Goal: Check status: Check status

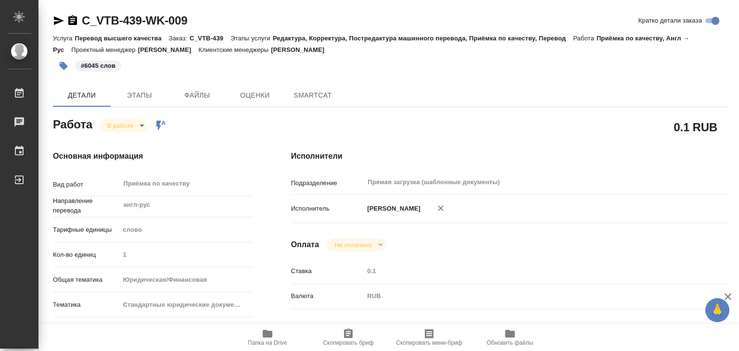
type textarea "x"
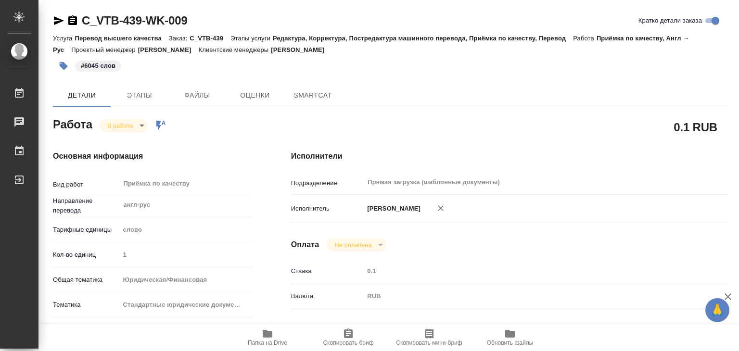
type textarea "x"
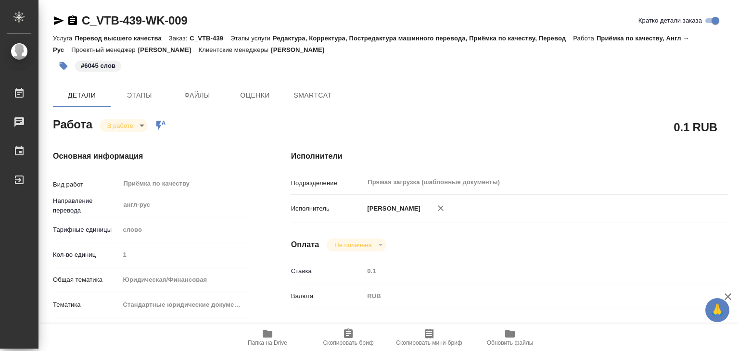
type textarea "x"
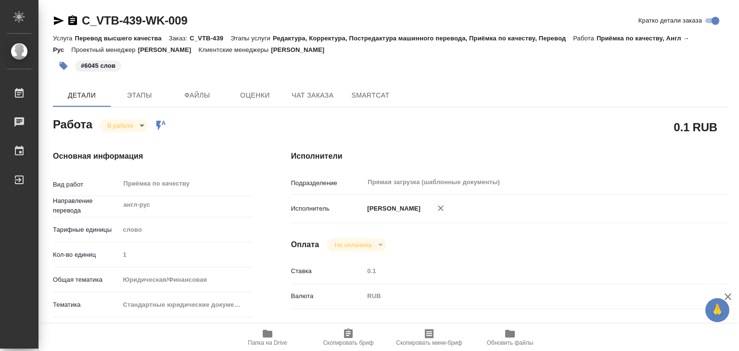
type textarea "x"
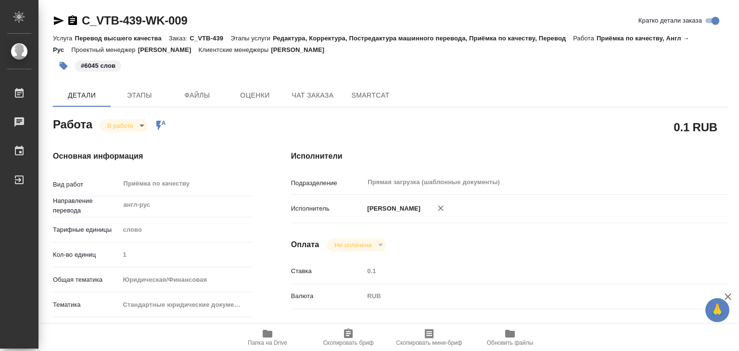
type textarea "x"
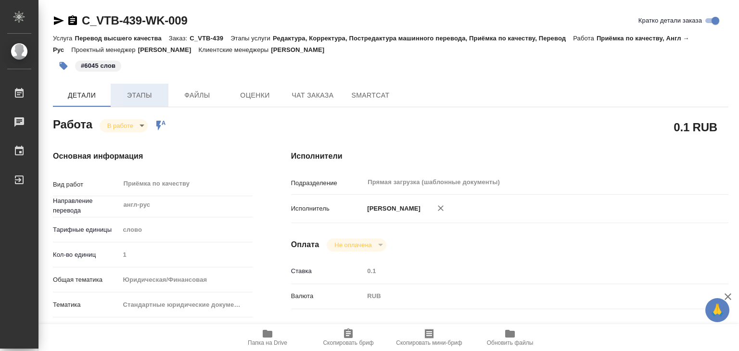
type textarea "x"
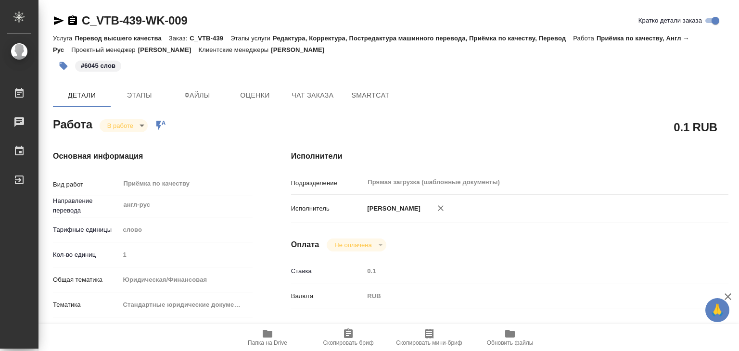
type textarea "x"
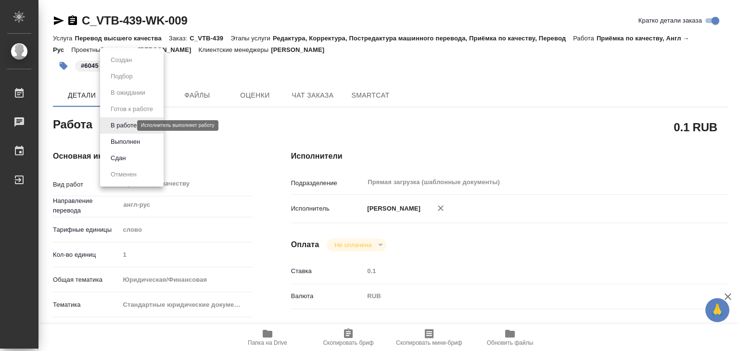
click at [123, 126] on body "🙏 .cls-1 fill:#fff; AWATERA Alilekova [PERSON_NAME] Работы Чаты График Выйти C_…" at bounding box center [369, 175] width 739 height 351
type textarea "x"
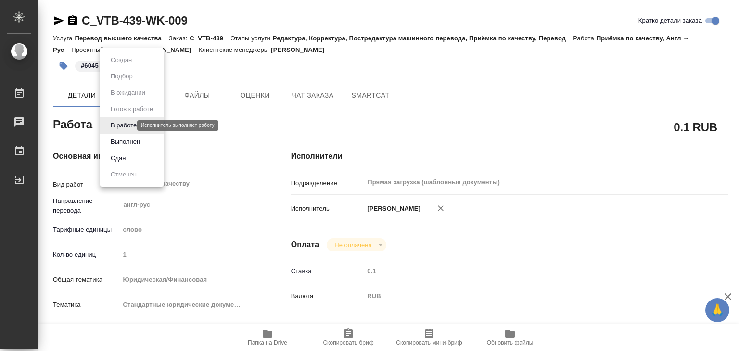
type textarea "x"
click at [128, 139] on button "Выполнен" at bounding box center [125, 142] width 35 height 11
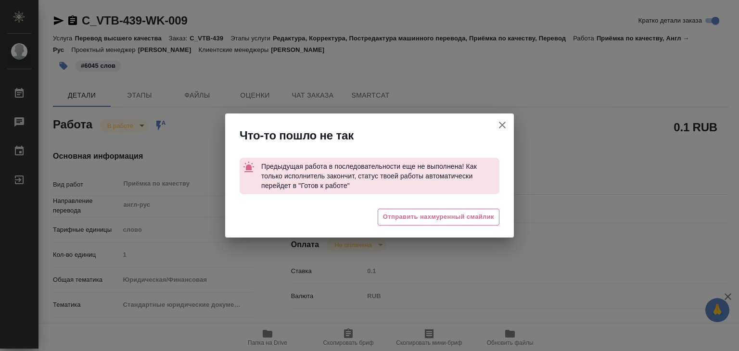
type textarea "x"
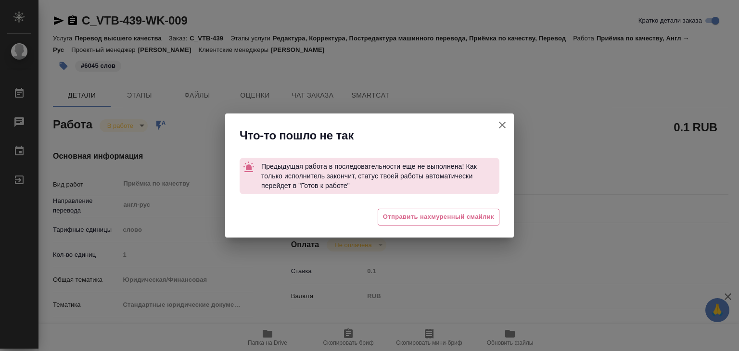
type textarea "x"
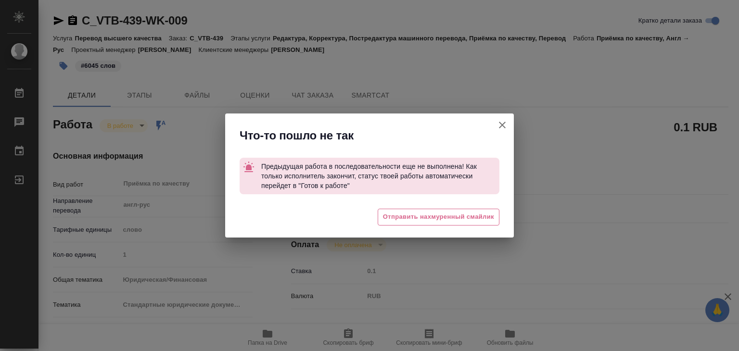
click at [498, 124] on icon "button" at bounding box center [502, 125] width 12 height 12
type textarea "x"
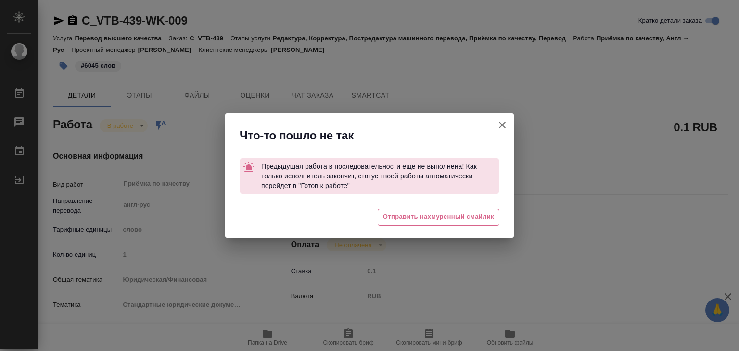
type textarea "x"
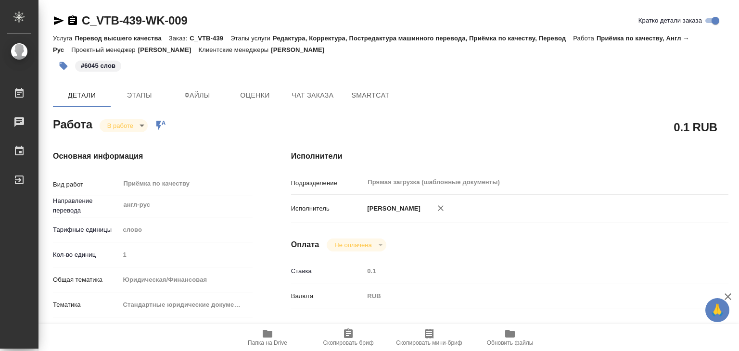
type textarea "x"
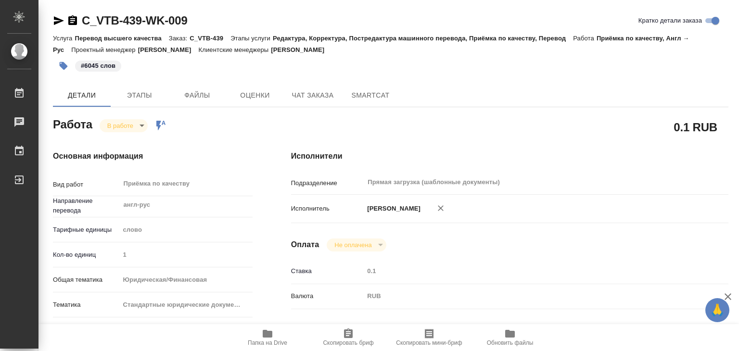
type textarea "x"
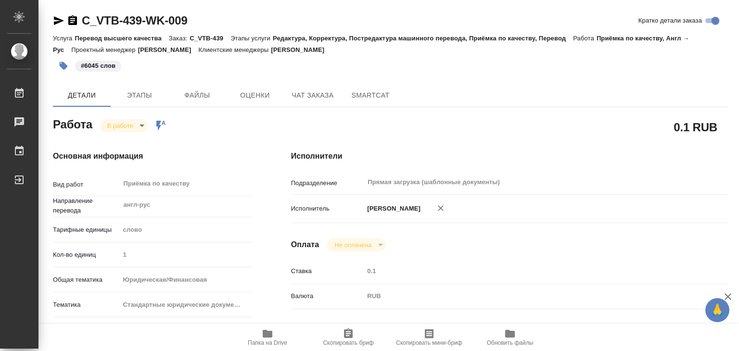
type textarea "x"
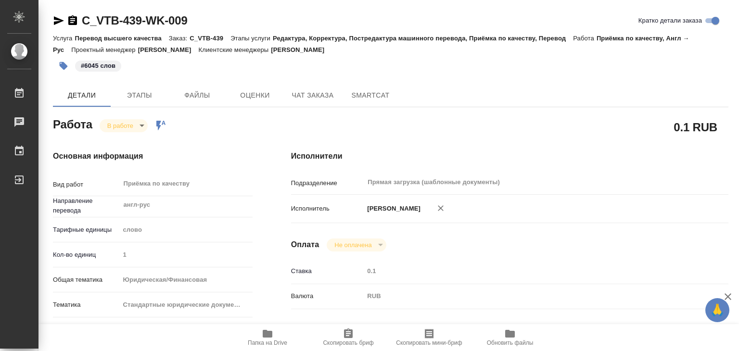
type textarea "x"
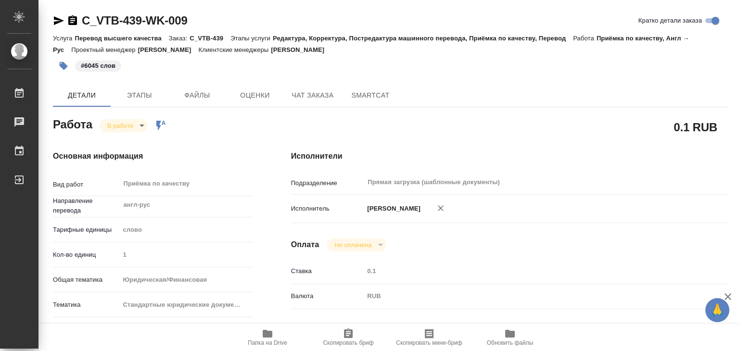
type textarea "x"
